Goal: Obtain resource: Obtain resource

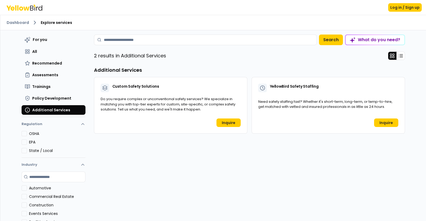
click at [37, 86] on span "Trainings" at bounding box center [41, 86] width 18 height 5
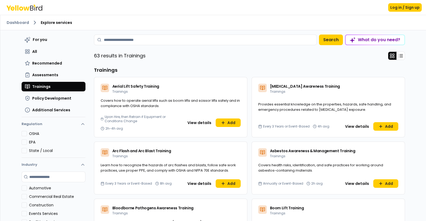
click at [132, 44] on input at bounding box center [205, 40] width 223 height 11
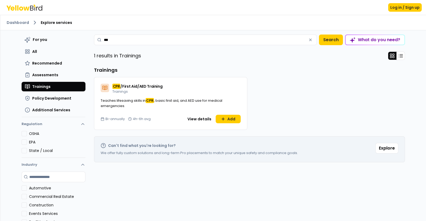
type input "***"
click at [196, 121] on button "View details" at bounding box center [199, 119] width 30 height 9
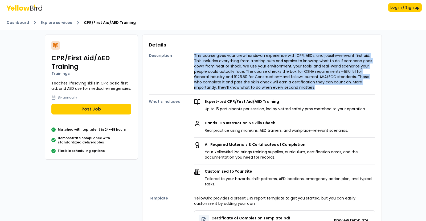
drag, startPoint x: 191, startPoint y: 56, endPoint x: 370, endPoint y: 89, distance: 182.3
click at [370, 89] on p "This course gives your crew hands-on experience with CPR, AEDs, and jobsite-rel…" at bounding box center [284, 71] width 181 height 37
copy p "This course gives your crew hands-on experience with CPR, AEDs, and jobsite-rel…"
